Goal: Transaction & Acquisition: Download file/media

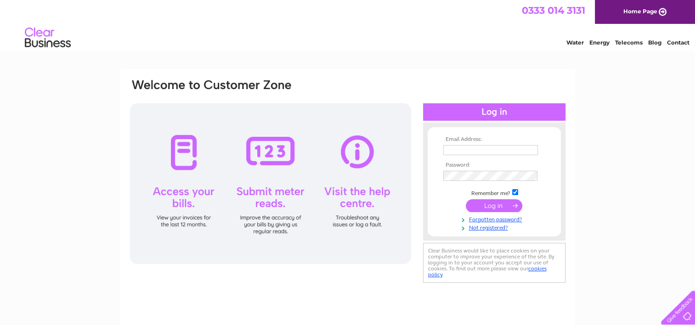
click at [455, 151] on input "text" at bounding box center [490, 150] width 95 height 10
type input "[EMAIL_ADDRESS][DOMAIN_NAME]"
click at [488, 204] on input "submit" at bounding box center [494, 205] width 56 height 13
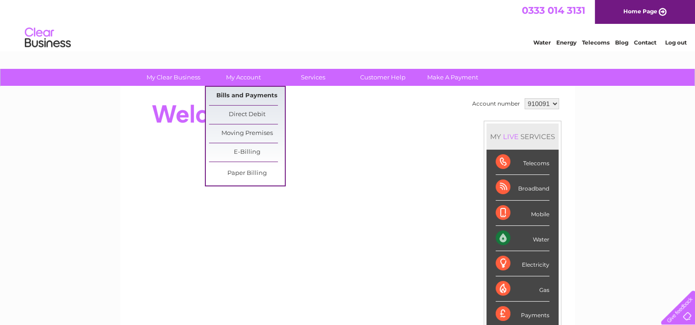
click at [238, 97] on link "Bills and Payments" at bounding box center [247, 96] width 76 height 18
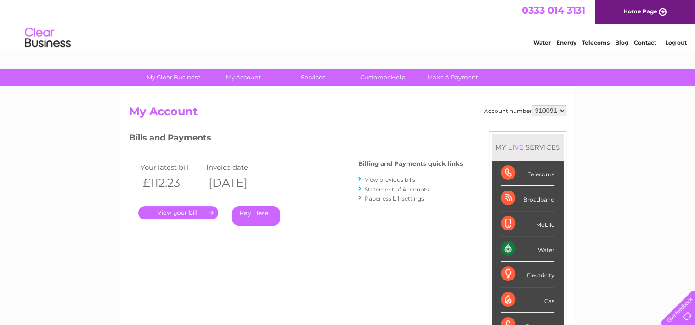
click at [182, 209] on link "." at bounding box center [178, 212] width 80 height 13
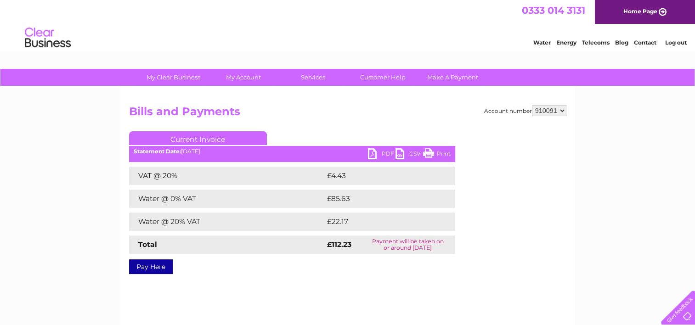
click at [371, 152] on link "PDF" at bounding box center [382, 154] width 28 height 13
click at [563, 111] on select "910091 911956" at bounding box center [549, 110] width 34 height 11
select select "911956"
click at [532, 105] on select "910091 911956" at bounding box center [549, 110] width 34 height 11
click at [373, 150] on link "PDF" at bounding box center [382, 154] width 28 height 13
